Goal: Transaction & Acquisition: Purchase product/service

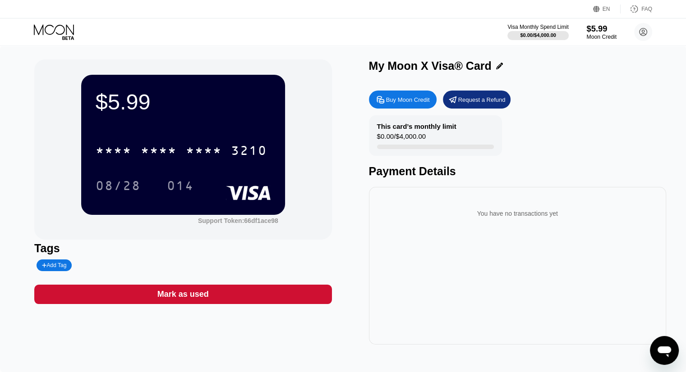
click at [605, 35] on div "Moon Credit" at bounding box center [601, 37] width 30 height 6
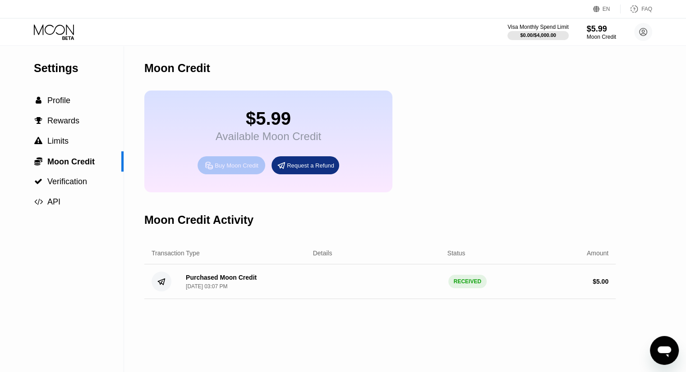
click at [228, 169] on div "Buy Moon Credit" at bounding box center [237, 166] width 44 height 8
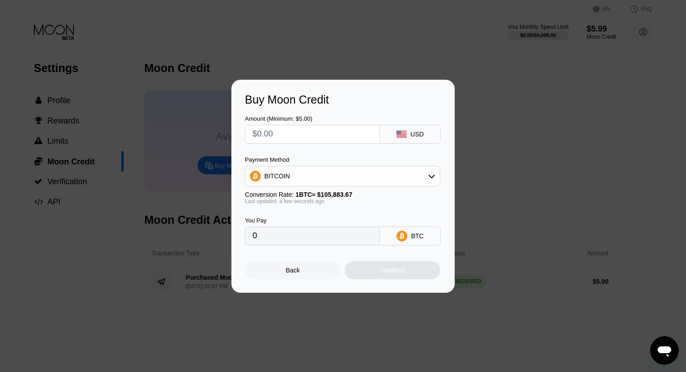
drag, startPoint x: 278, startPoint y: 138, endPoint x: 246, endPoint y: 142, distance: 32.2
click at [246, 142] on div at bounding box center [312, 134] width 135 height 19
type input "$5"
type input "0.00004723"
type input "$5"
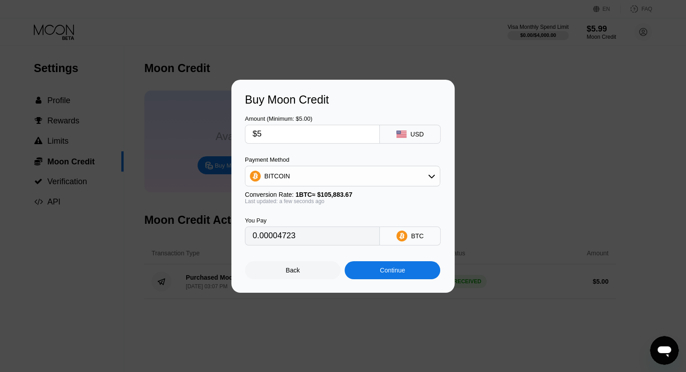
click at [405, 136] on icon at bounding box center [401, 134] width 10 height 7
click at [410, 170] on div "BITCOIN" at bounding box center [342, 176] width 194 height 18
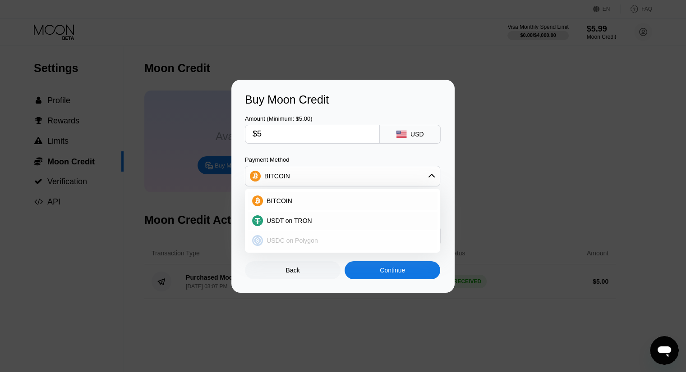
click at [380, 238] on div "USDC on Polygon" at bounding box center [348, 240] width 170 height 7
type input "5.00000000"
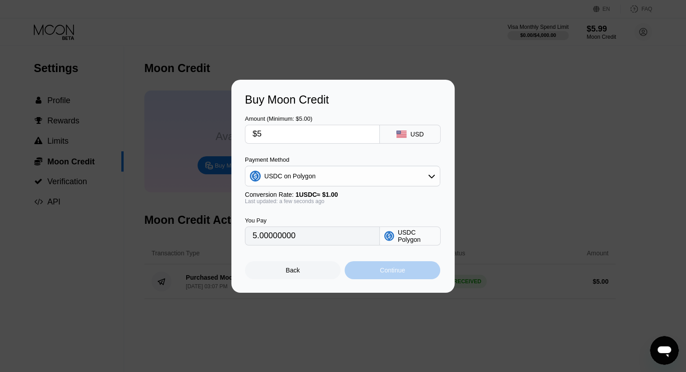
click at [366, 276] on div "Continue" at bounding box center [393, 271] width 96 height 18
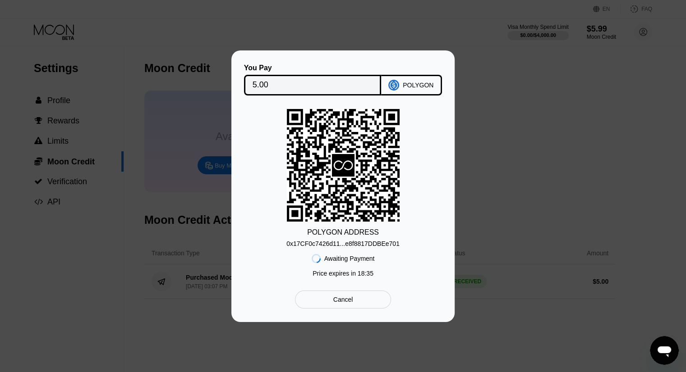
click at [354, 241] on div "0x17CF0c7426d11...e8f8817DDBEe701" at bounding box center [342, 243] width 113 height 7
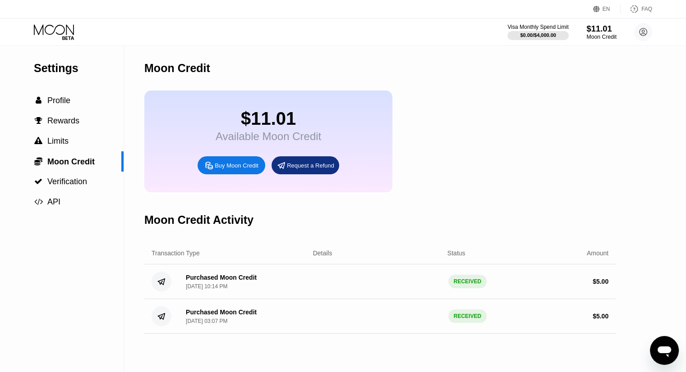
click at [594, 34] on div "Moon Credit" at bounding box center [601, 37] width 30 height 6
click at [53, 99] on span "Profile" at bounding box center [58, 100] width 23 height 9
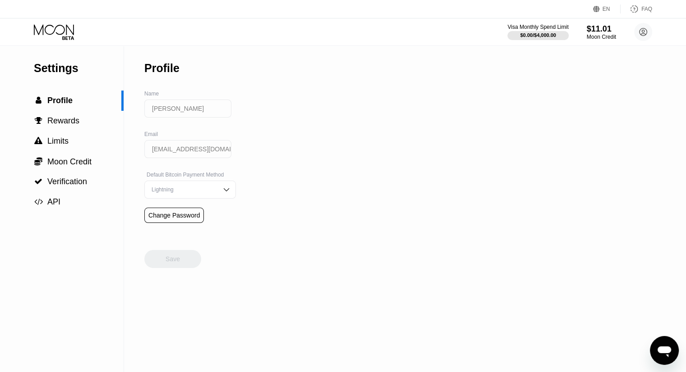
drag, startPoint x: 586, startPoint y: 24, endPoint x: 602, endPoint y: 33, distance: 18.4
click at [588, 26] on div "Visa Monthly Spend Limit $0.00 / $4,000.00 $11.01 Moon Credit Lan Anh Trần Thị …" at bounding box center [579, 32] width 145 height 18
click at [605, 34] on div "Moon Credit" at bounding box center [601, 37] width 30 height 6
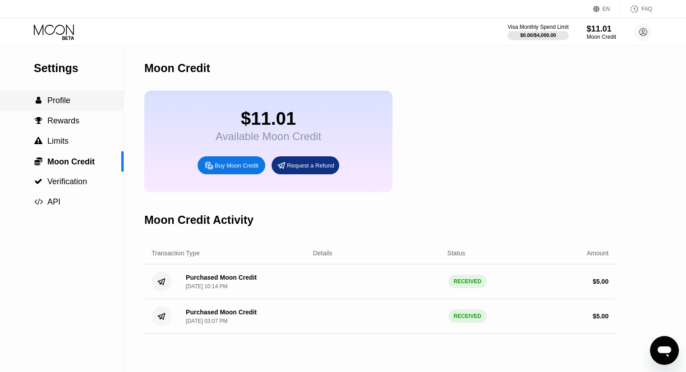
click at [60, 101] on span "Profile" at bounding box center [58, 100] width 23 height 9
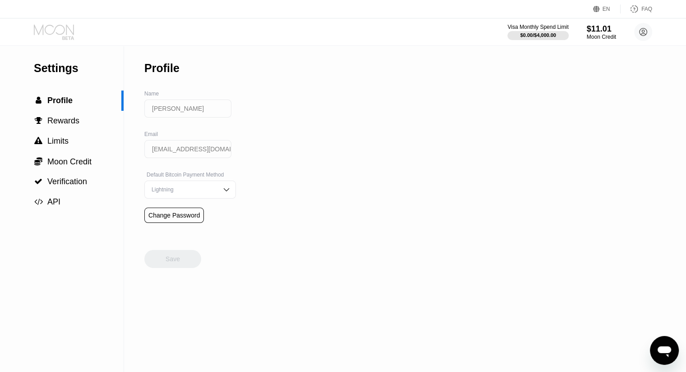
click at [37, 26] on icon at bounding box center [55, 32] width 42 height 16
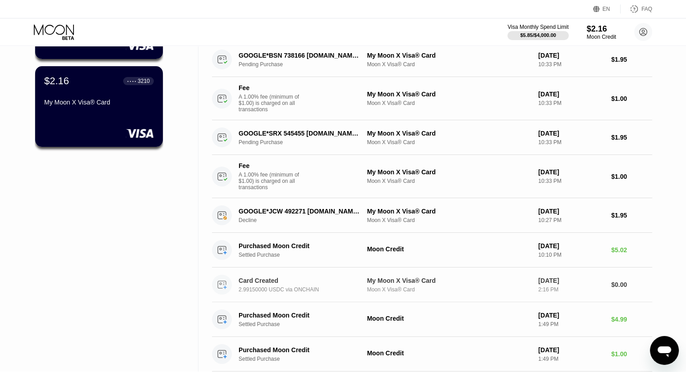
scroll to position [135, 0]
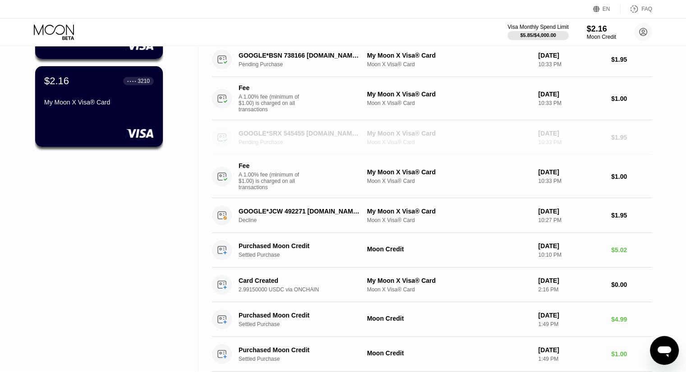
drag, startPoint x: 280, startPoint y: 141, endPoint x: 118, endPoint y: 224, distance: 182.1
click at [77, 240] on div "Cards New Card Active $2.16 ● ● ● ● 9920 My Moon X Visa® Card $2.16 ● ● ● ● 321…" at bounding box center [343, 141] width 686 height 461
click at [287, 146] on div "Pending Purchase" at bounding box center [305, 142] width 133 height 6
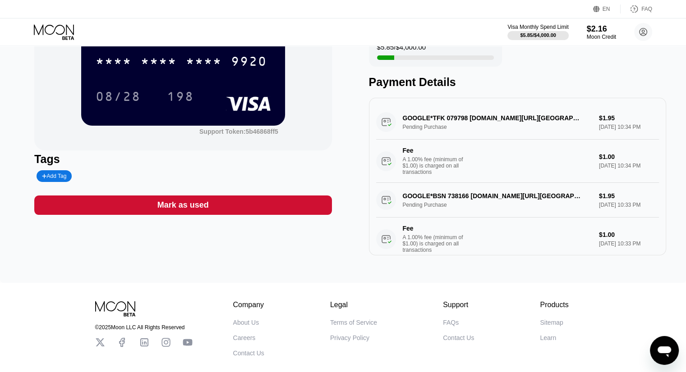
scroll to position [90, 0]
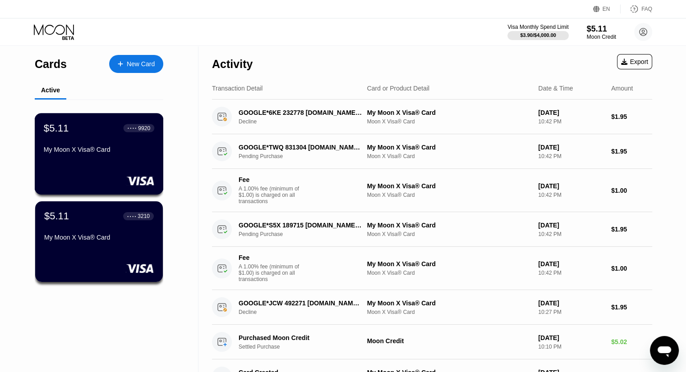
click at [138, 157] on div "My Moon X Visa® Card" at bounding box center [99, 151] width 110 height 11
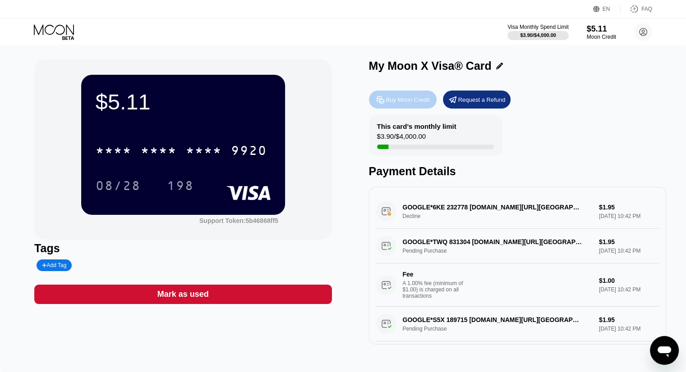
click at [410, 106] on div "Buy Moon Credit" at bounding box center [403, 100] width 68 height 18
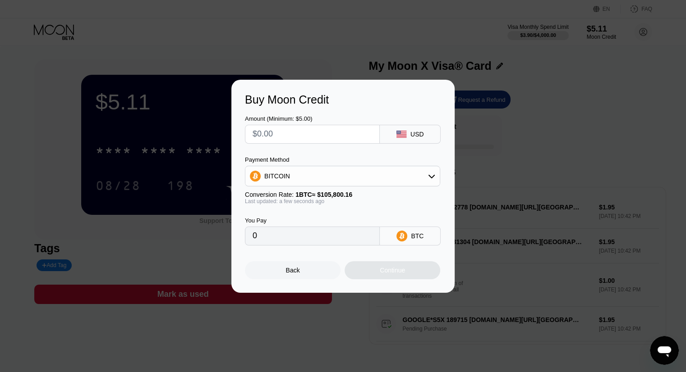
click at [300, 272] on div "Back" at bounding box center [293, 271] width 96 height 18
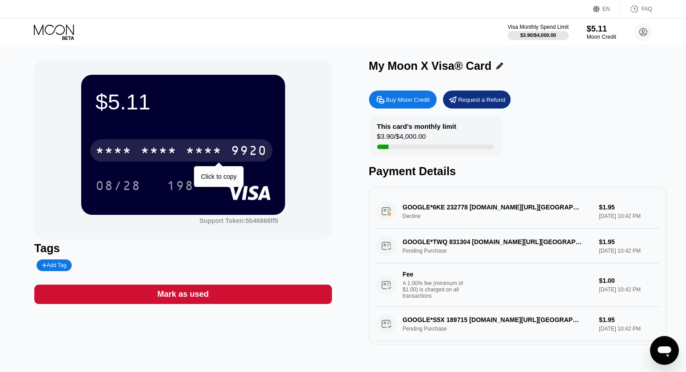
click at [180, 148] on div "* * * * * * * * * * * * 9920" at bounding box center [181, 150] width 182 height 23
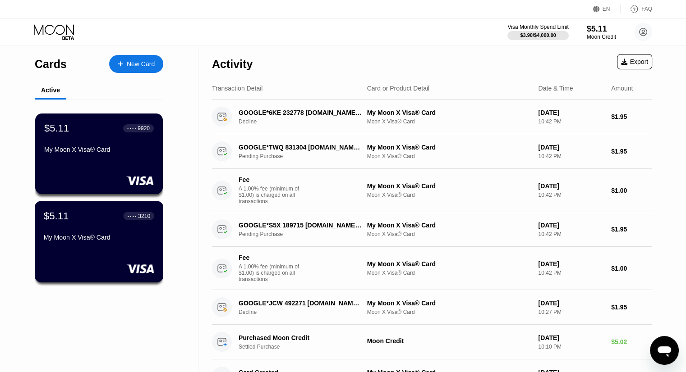
click at [92, 239] on div "My Moon X Visa® Card" at bounding box center [99, 237] width 110 height 7
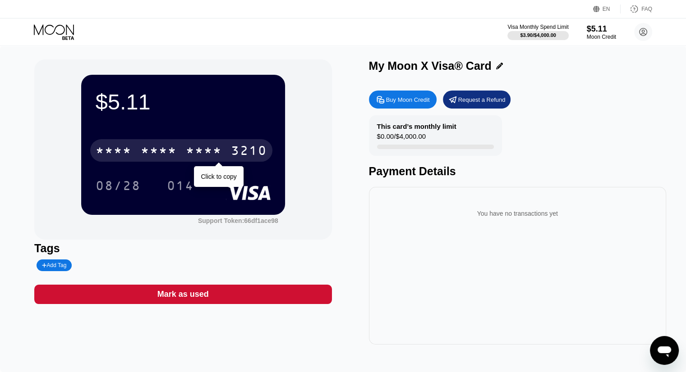
click at [207, 156] on div "* * * *" at bounding box center [204, 152] width 36 height 14
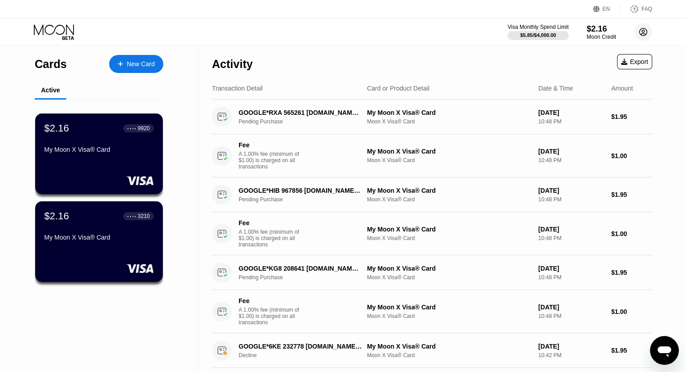
click at [644, 38] on circle at bounding box center [643, 32] width 18 height 18
